Goal: Transaction & Acquisition: Purchase product/service

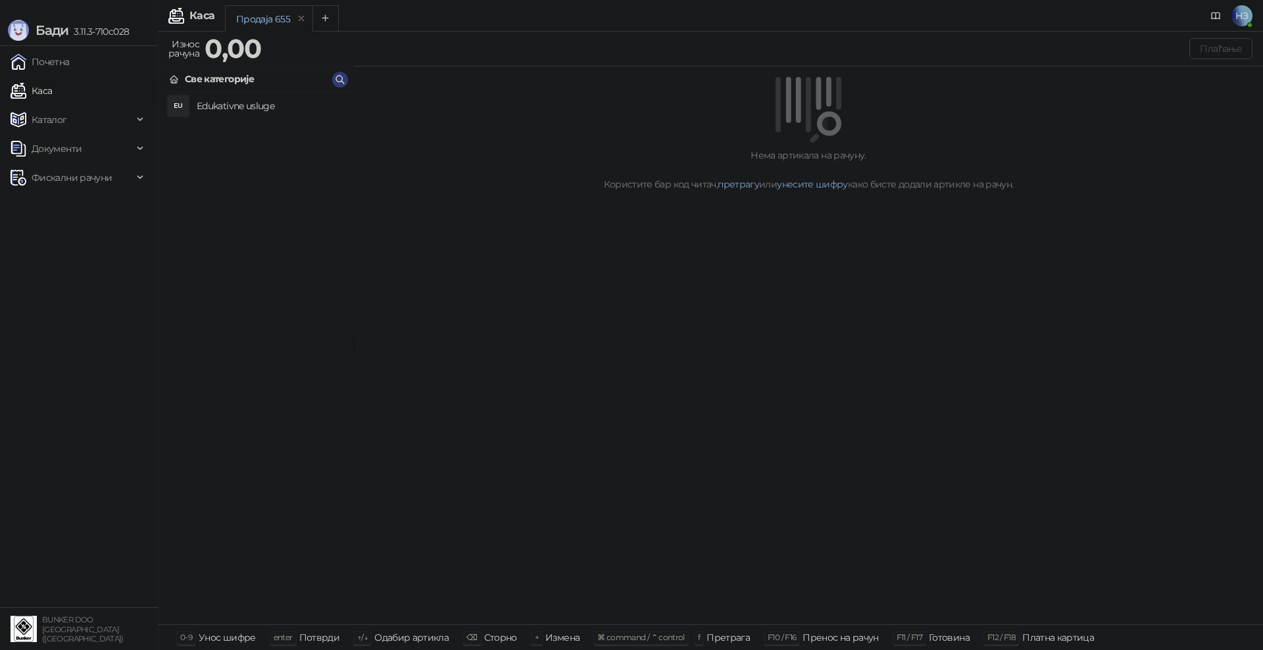
click at [233, 107] on h4 "Edukativne usluge" at bounding box center [270, 105] width 146 height 21
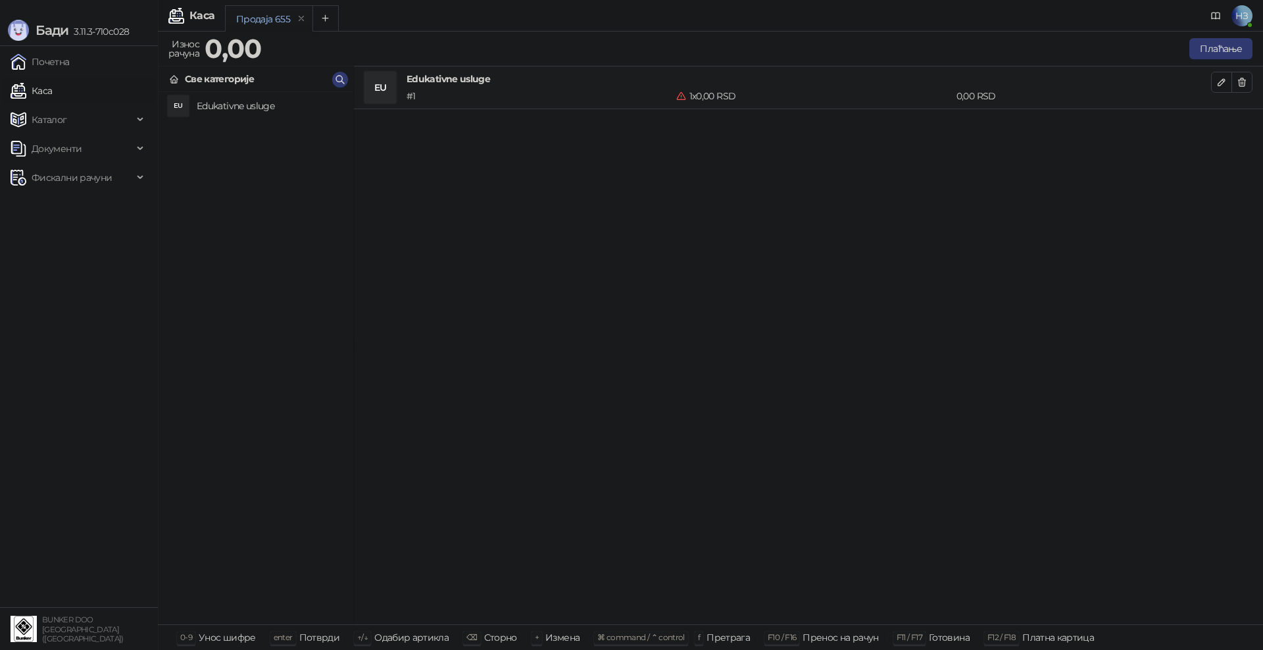
click at [202, 104] on h4 "Edukativne usluge" at bounding box center [270, 105] width 146 height 21
click at [261, 106] on h4 "Edukativne usluge" at bounding box center [270, 105] width 146 height 21
click at [236, 108] on h4 "Edukativne usluge" at bounding box center [270, 105] width 146 height 21
click at [224, 105] on h4 "Edukativne usluge" at bounding box center [270, 105] width 146 height 21
click at [52, 99] on link "Каса" at bounding box center [31, 91] width 41 height 26
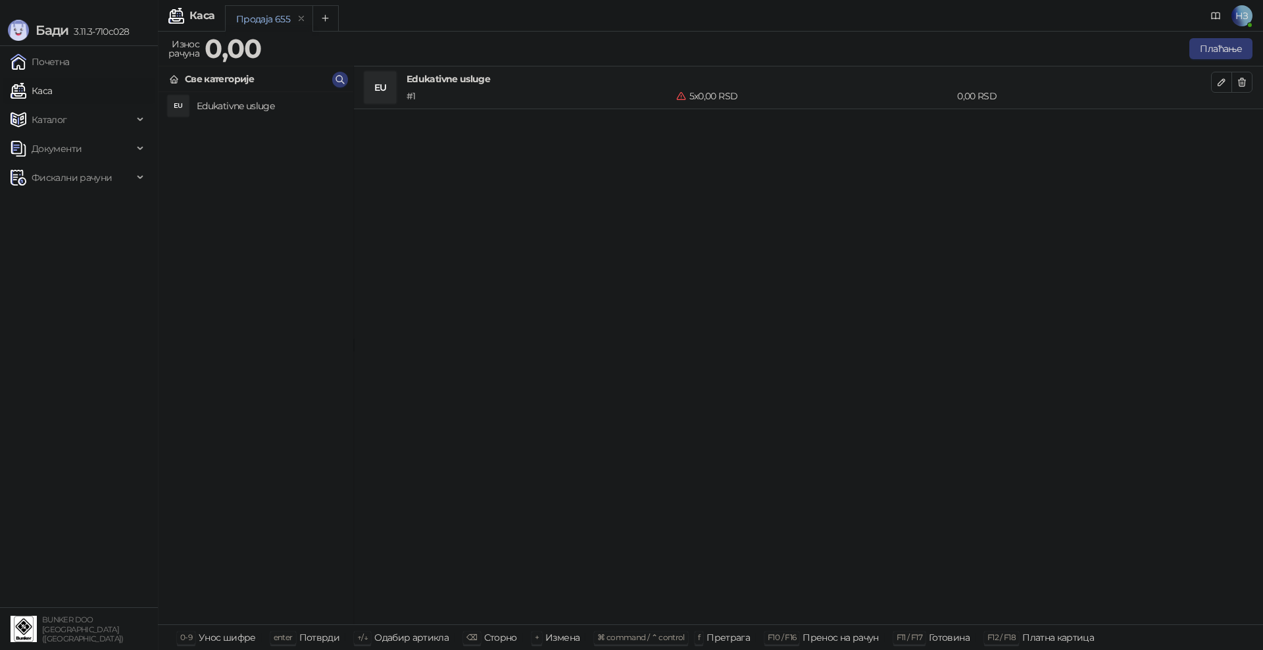
click at [52, 81] on link "Каса" at bounding box center [31, 91] width 41 height 26
drag, startPoint x: 54, startPoint y: 60, endPoint x: 22, endPoint y: 63, distance: 32.4
click at [54, 60] on link "Почетна" at bounding box center [40, 62] width 59 height 26
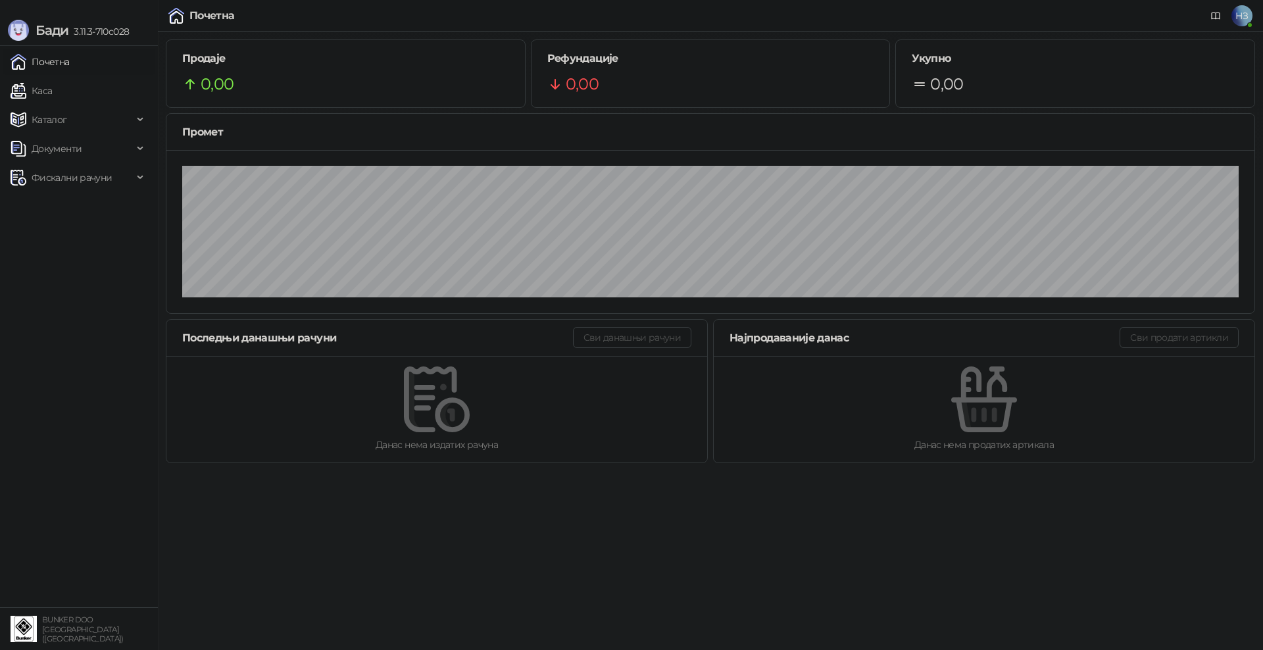
click at [51, 65] on link "Почетна" at bounding box center [40, 62] width 59 height 26
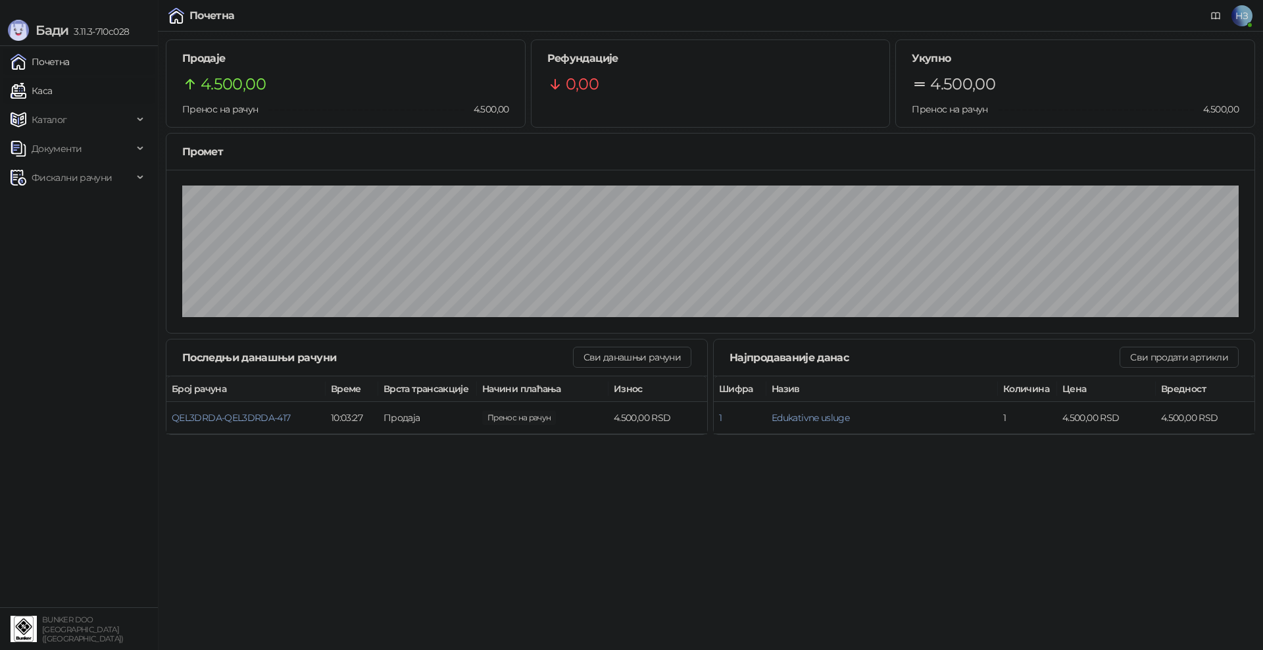
click at [52, 87] on link "Каса" at bounding box center [31, 91] width 41 height 26
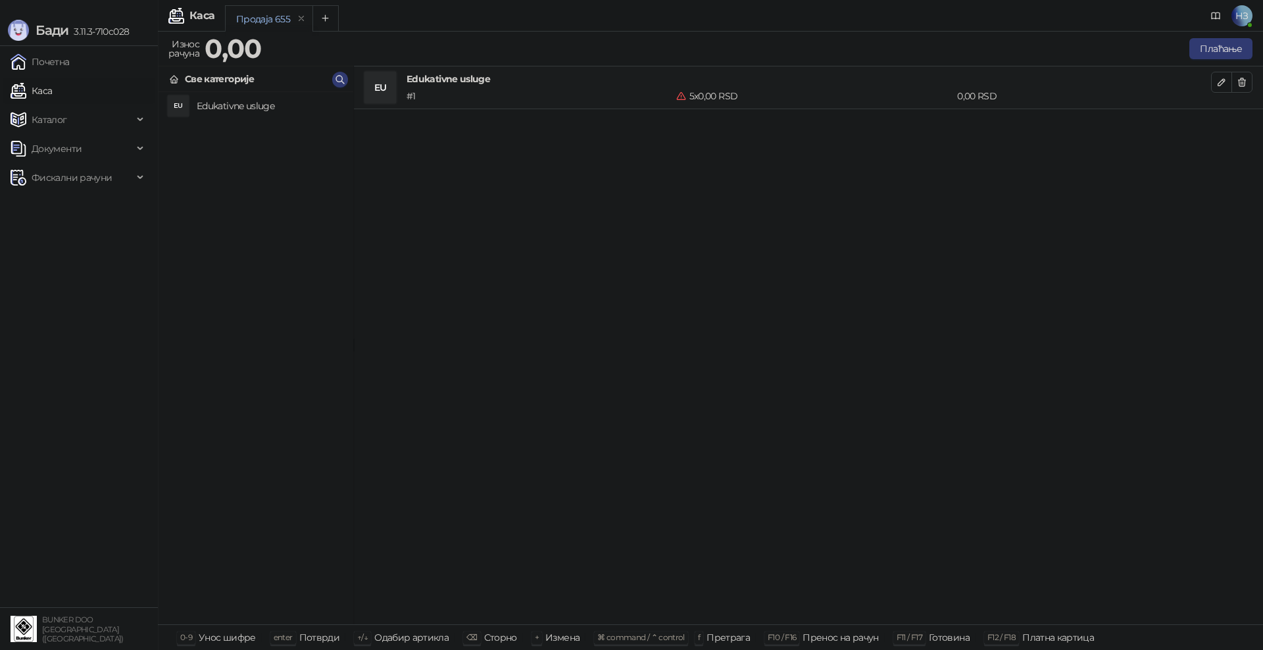
click at [255, 105] on h4 "Edukativne usluge" at bounding box center [270, 105] width 146 height 21
click at [249, 106] on h4 "Edukativne usluge" at bounding box center [270, 105] width 146 height 21
click at [1219, 79] on icon "button" at bounding box center [1221, 82] width 11 height 11
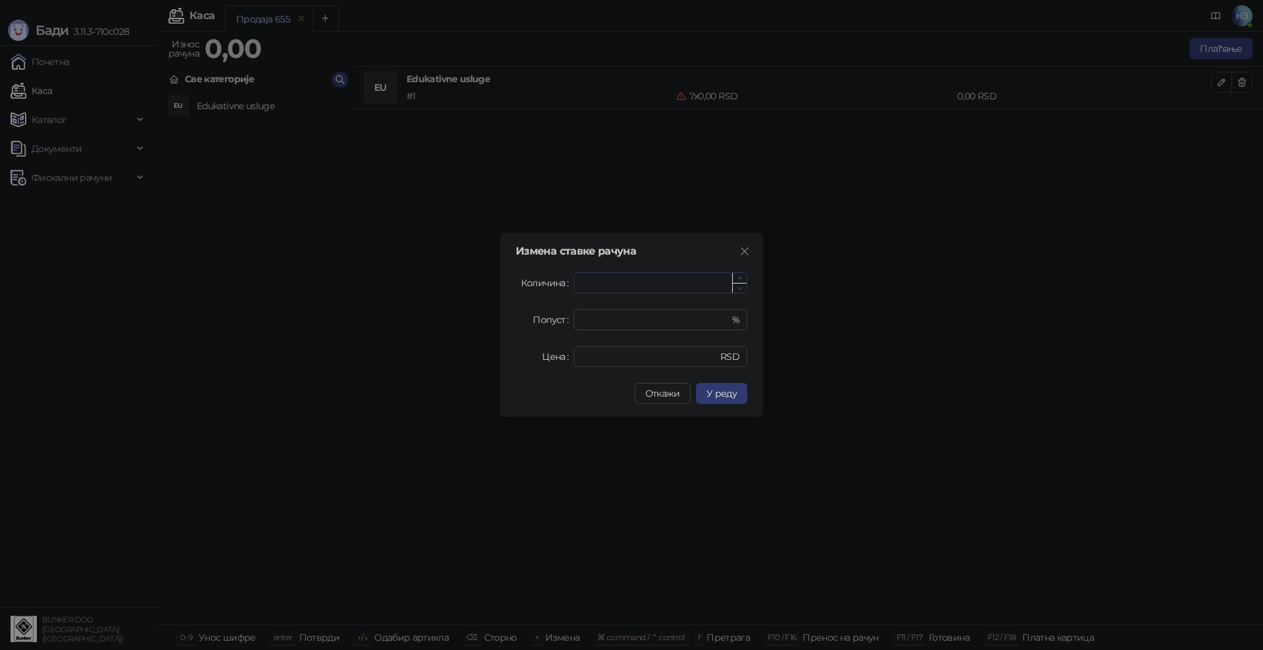
drag, startPoint x: 602, startPoint y: 281, endPoint x: 573, endPoint y: 279, distance: 28.3
click at [574, 279] on input "*" at bounding box center [660, 283] width 172 height 20
type input "*"
drag, startPoint x: 610, startPoint y: 356, endPoint x: 570, endPoint y: 356, distance: 40.1
click at [570, 356] on div "Цена * RSD" at bounding box center [631, 356] width 231 height 21
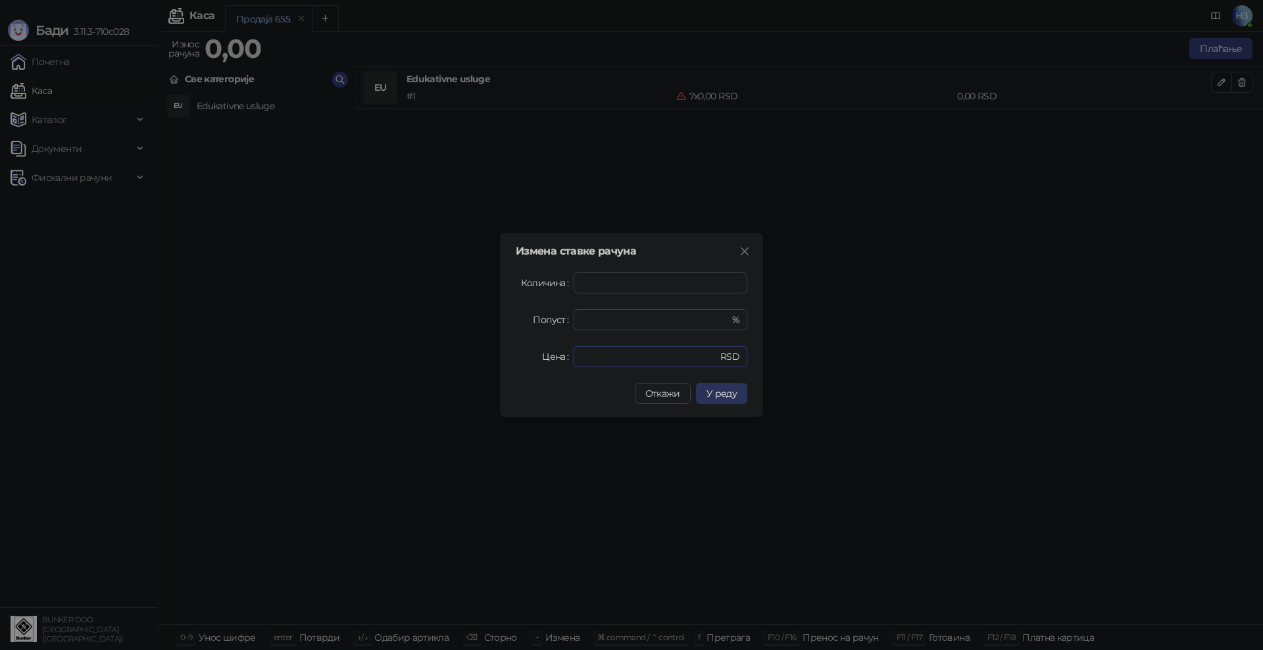
type input "****"
click at [723, 392] on span "У реду" at bounding box center [721, 393] width 30 height 12
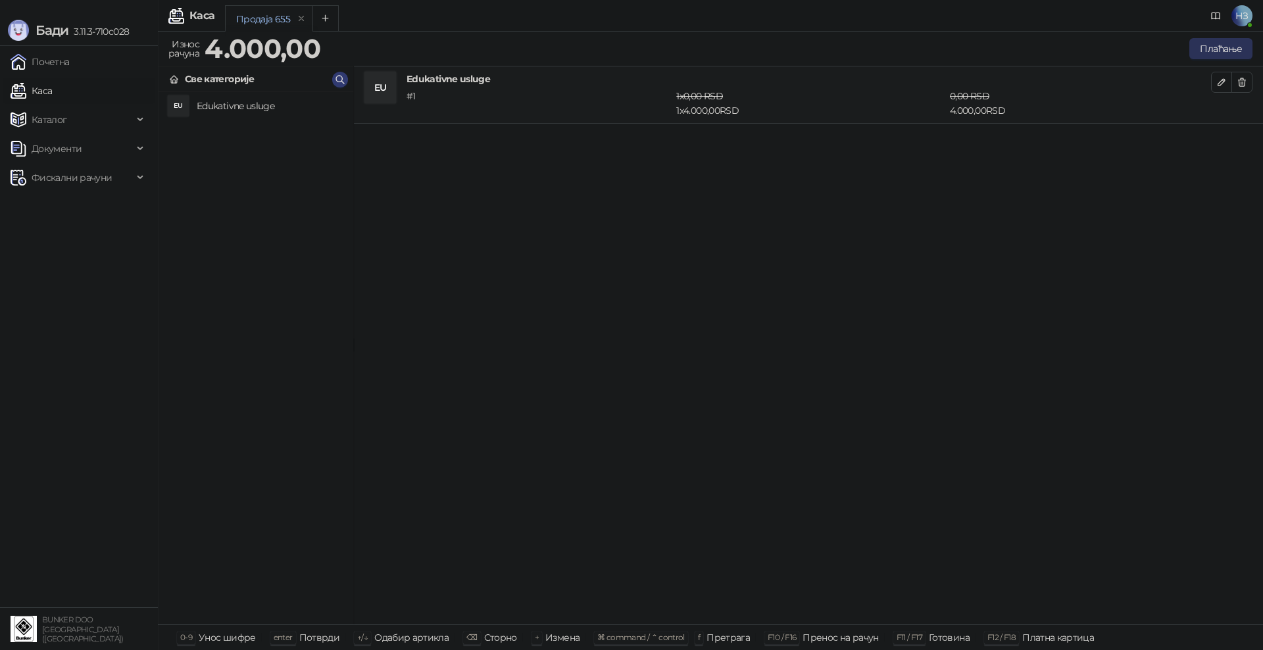
click at [1220, 49] on button "Плаћање" at bounding box center [1220, 48] width 63 height 21
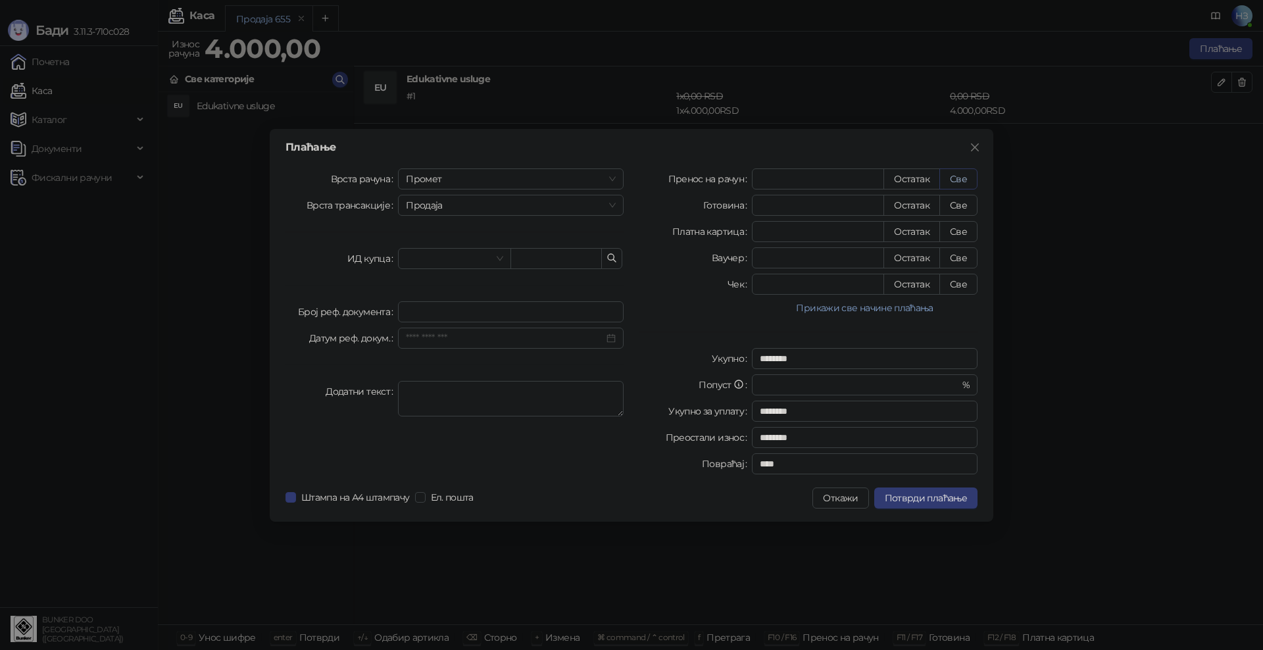
click at [971, 176] on button "Све" at bounding box center [958, 178] width 38 height 21
type input "****"
click at [941, 504] on button "Потврди плаћање" at bounding box center [925, 497] width 103 height 21
